Goal: Task Accomplishment & Management: Manage account settings

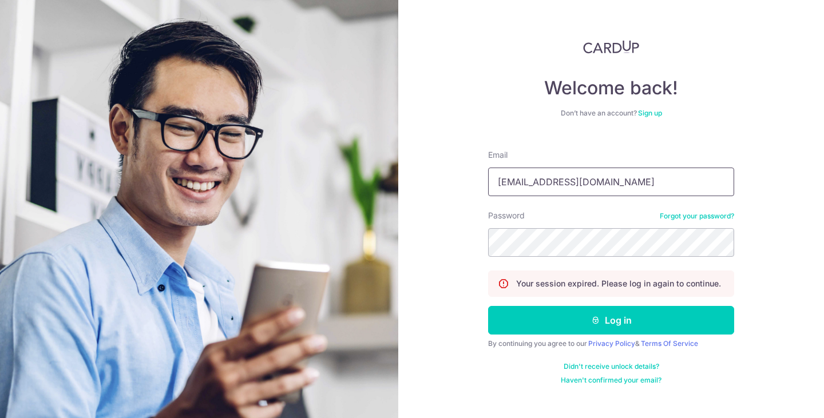
click at [589, 189] on input "[EMAIL_ADDRESS][DOMAIN_NAME]" at bounding box center [611, 182] width 246 height 29
click at [589, 189] on input "boss@spirited.sg" at bounding box center [611, 182] width 246 height 29
type input "[EMAIL_ADDRESS][DOMAIN_NAME]"
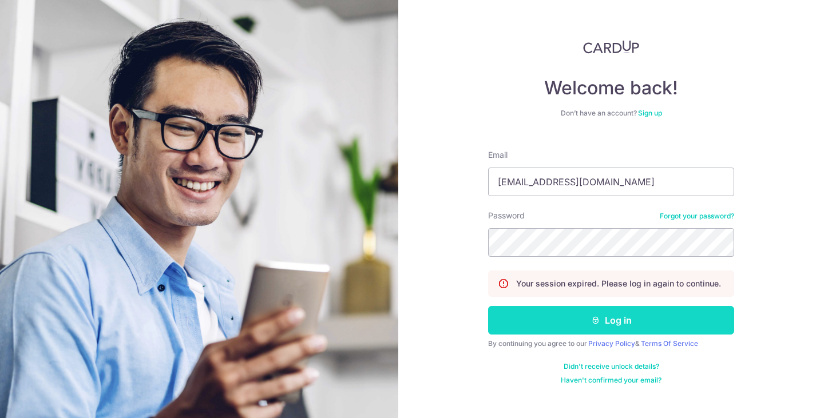
click at [579, 311] on button "Log in" at bounding box center [611, 320] width 246 height 29
